Goal: Navigation & Orientation: Go to known website

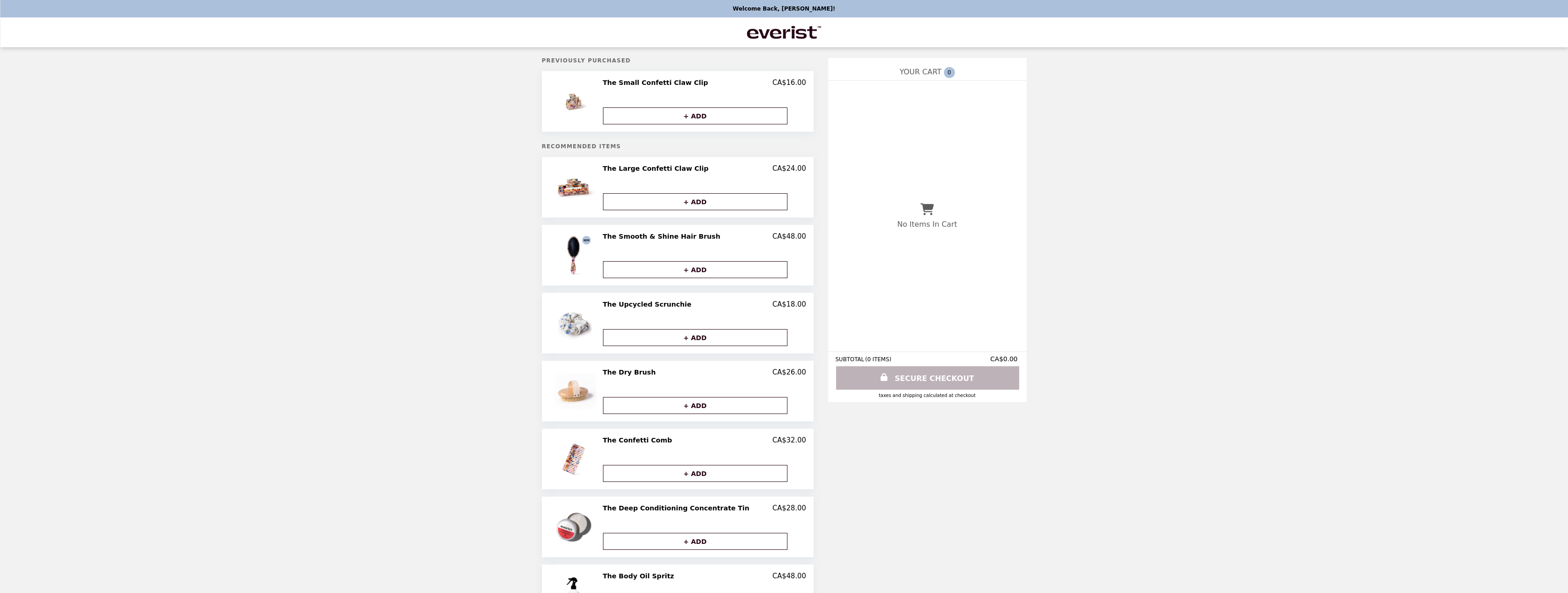
click at [763, 33] on img "Main" at bounding box center [784, 32] width 77 height 19
